Goal: Navigation & Orientation: Find specific page/section

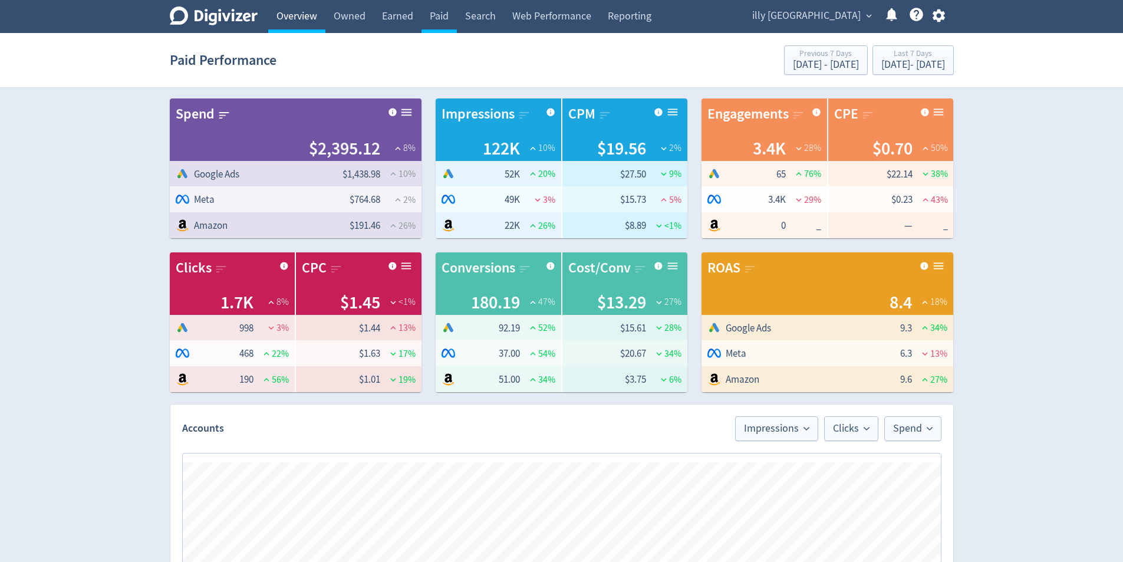
click at [281, 11] on link "Overview" at bounding box center [296, 16] width 57 height 33
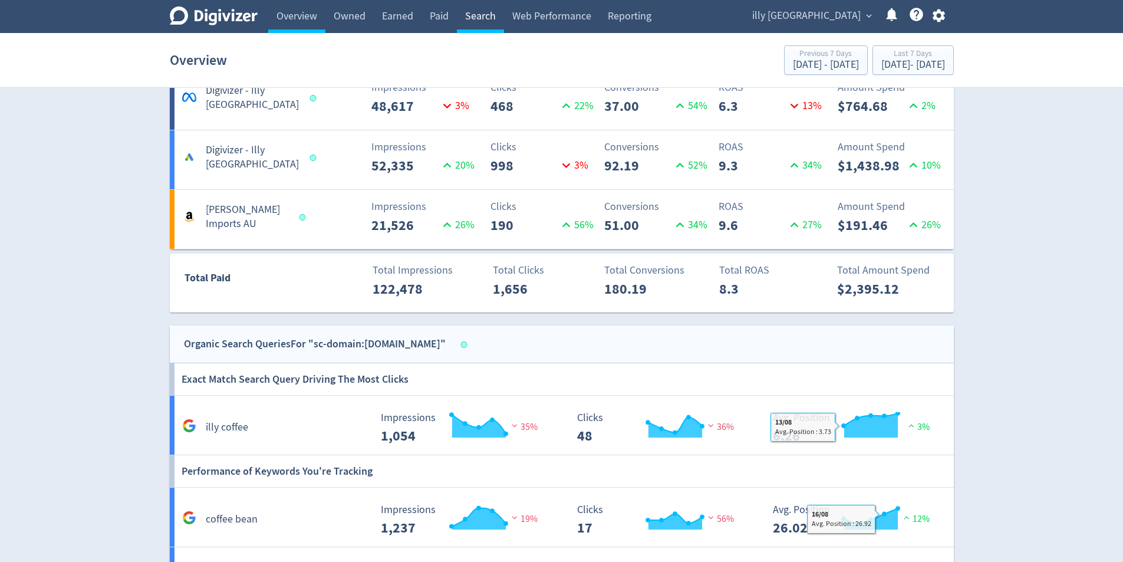
scroll to position [660, 0]
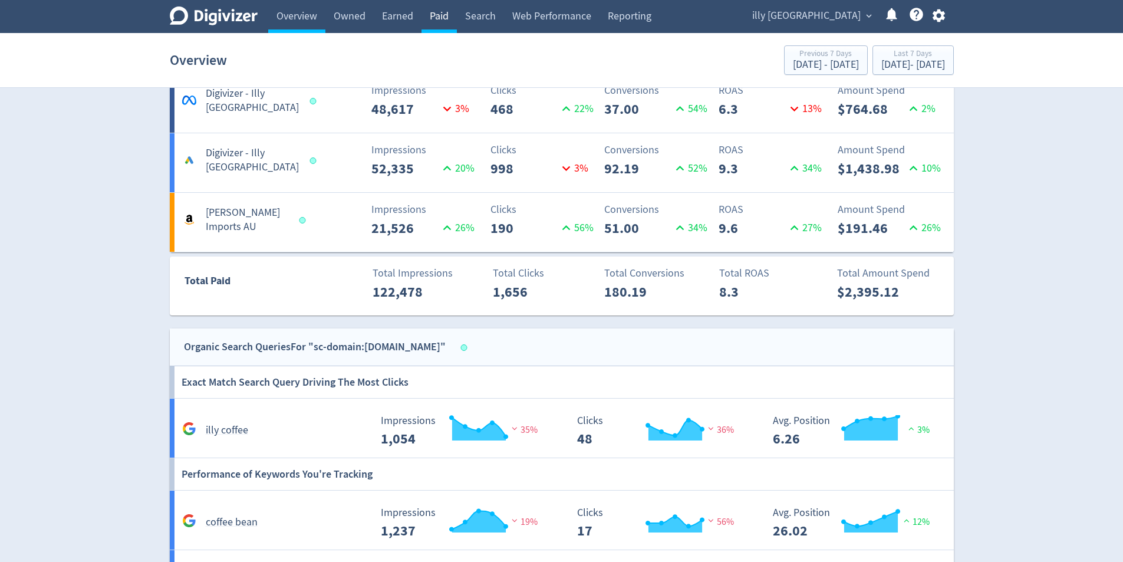
click at [437, 17] on link "Paid" at bounding box center [438, 16] width 35 height 33
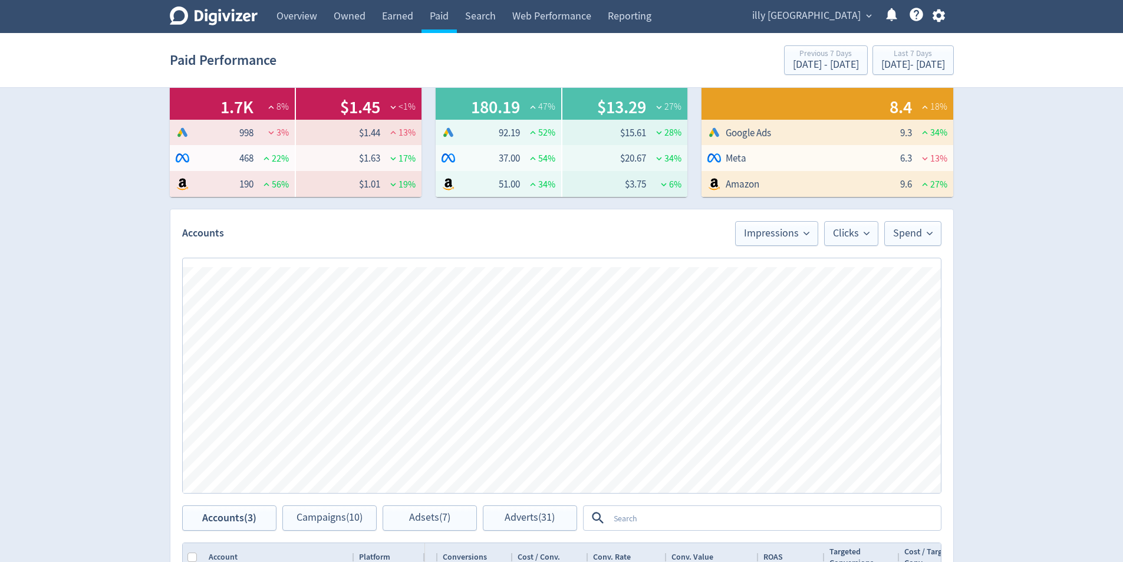
scroll to position [118, 0]
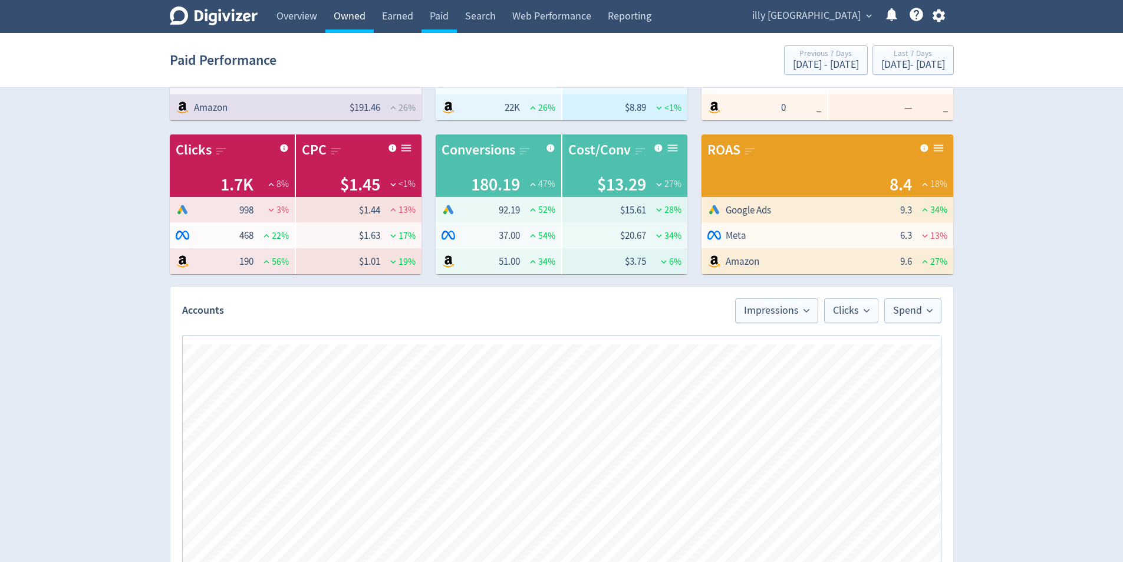
click at [335, 19] on link "Owned" at bounding box center [349, 16] width 48 height 33
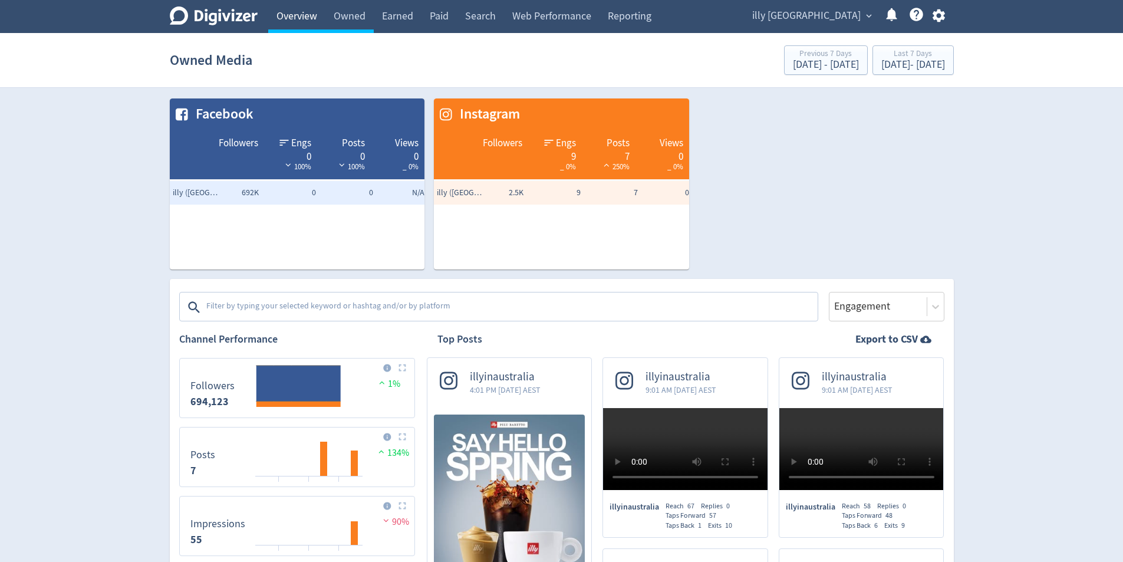
click at [323, 21] on link "Overview" at bounding box center [296, 16] width 57 height 33
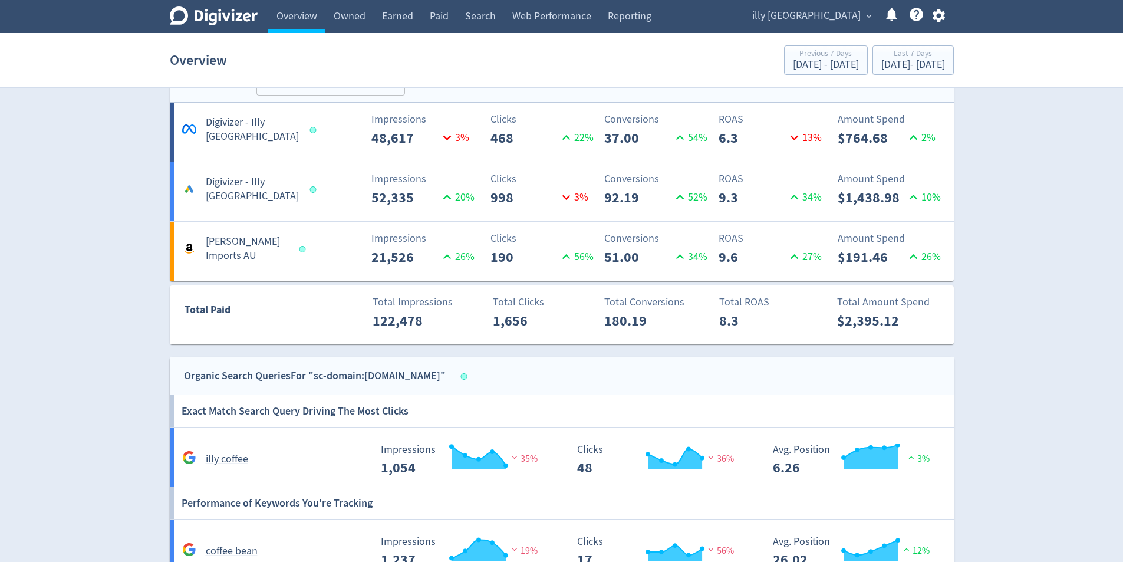
scroll to position [589, 0]
